Goal: Transaction & Acquisition: Download file/media

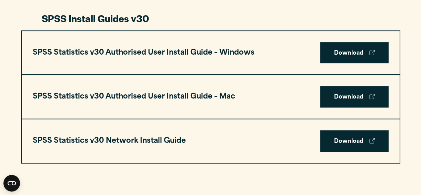
scroll to position [522, 0]
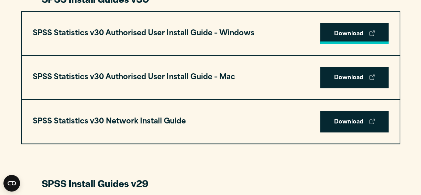
click at [359, 31] on link "Download" at bounding box center [354, 33] width 68 height 21
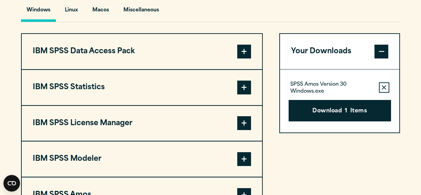
scroll to position [553, 0]
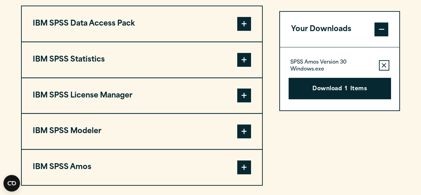
click at [243, 59] on span at bounding box center [244, 60] width 14 height 14
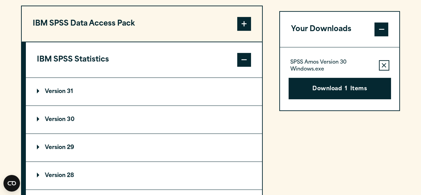
click at [52, 118] on p "Version 30" at bounding box center [56, 120] width 38 height 6
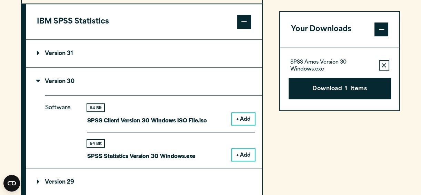
scroll to position [594, 0]
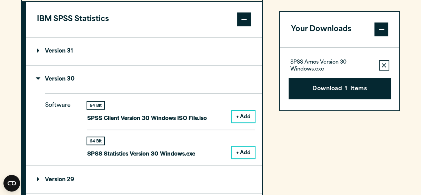
click at [246, 151] on button "+ Add" at bounding box center [243, 152] width 23 height 12
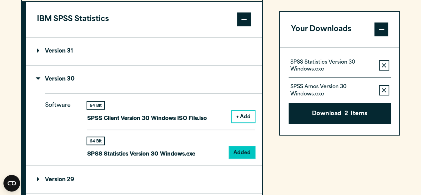
click at [385, 90] on icon "button" at bounding box center [384, 90] width 4 height 5
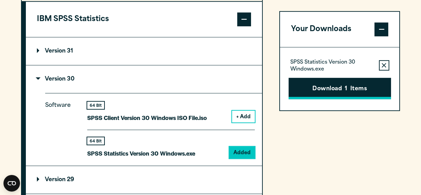
click at [321, 86] on button "Download 1 Items" at bounding box center [340, 88] width 102 height 21
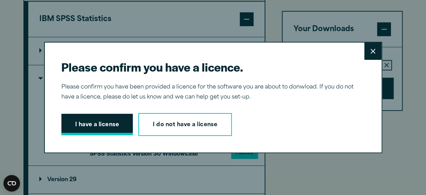
click at [99, 123] on button "I have a license" at bounding box center [97, 123] width 72 height 21
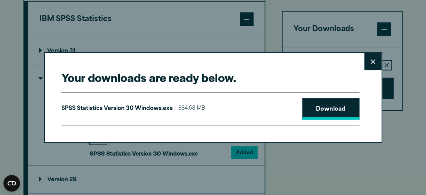
click at [342, 107] on link "Download" at bounding box center [330, 108] width 57 height 21
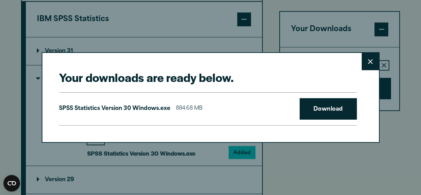
drag, startPoint x: 360, startPoint y: 0, endPoint x: 280, endPoint y: 10, distance: 80.6
click at [280, 10] on div "Your downloads are ready below. Close SPSS Statistics Version 30 Windows.exe 88…" at bounding box center [210, 97] width 421 height 195
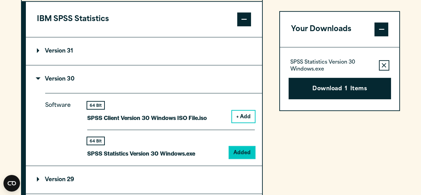
drag, startPoint x: 259, startPoint y: 21, endPoint x: 226, endPoint y: 12, distance: 34.1
click at [226, 12] on button "IBM SPSS Statistics" at bounding box center [144, 19] width 236 height 35
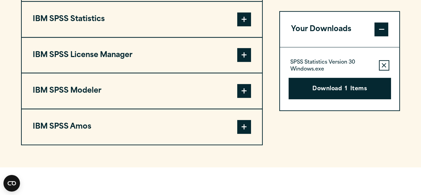
click at [171, 152] on section "Select your software downloads Use the table below to find and navigate to your…" at bounding box center [210, 2] width 421 height 330
